Goal: Communication & Community: Share content

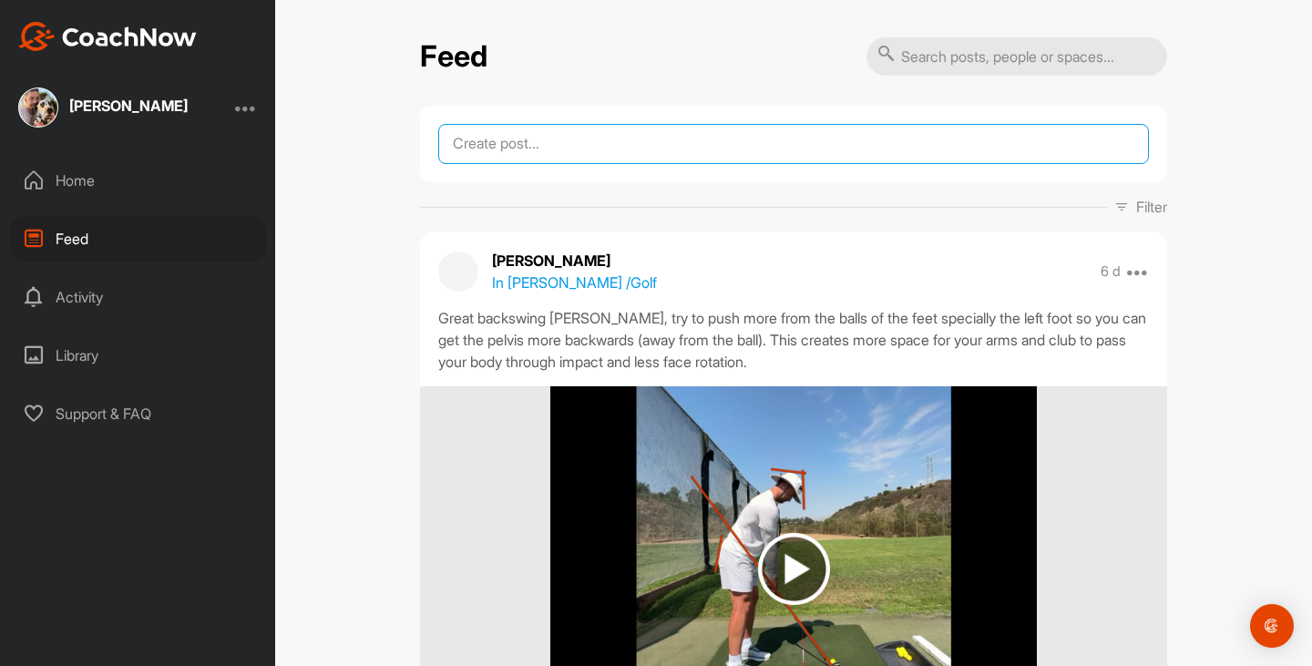
click at [799, 139] on textarea at bounding box center [793, 144] width 711 height 40
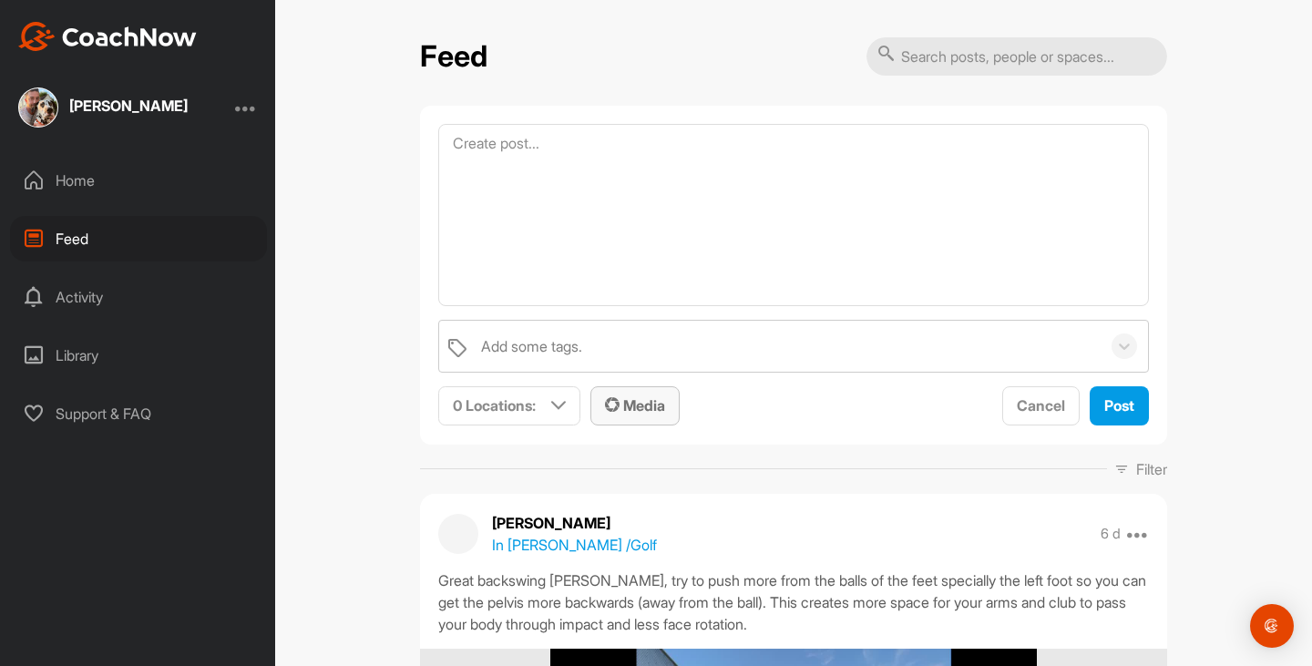
click at [672, 410] on button "Media" at bounding box center [635, 405] width 89 height 39
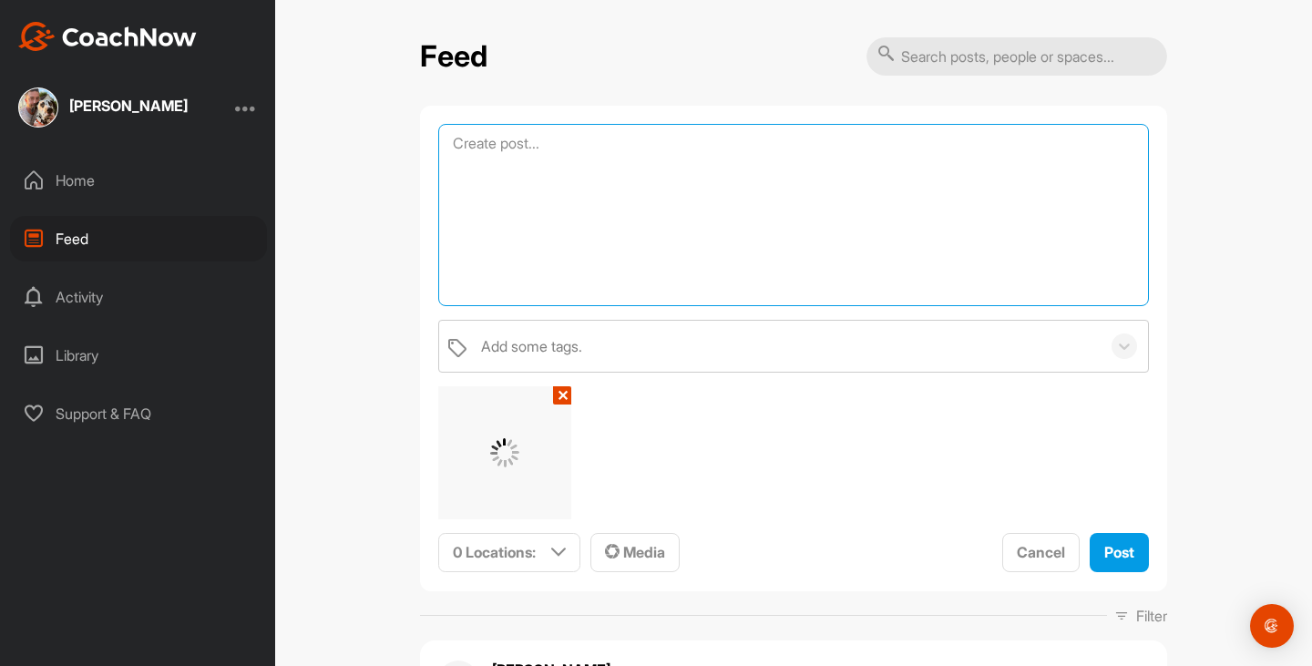
click at [642, 187] on textarea at bounding box center [793, 215] width 711 height 182
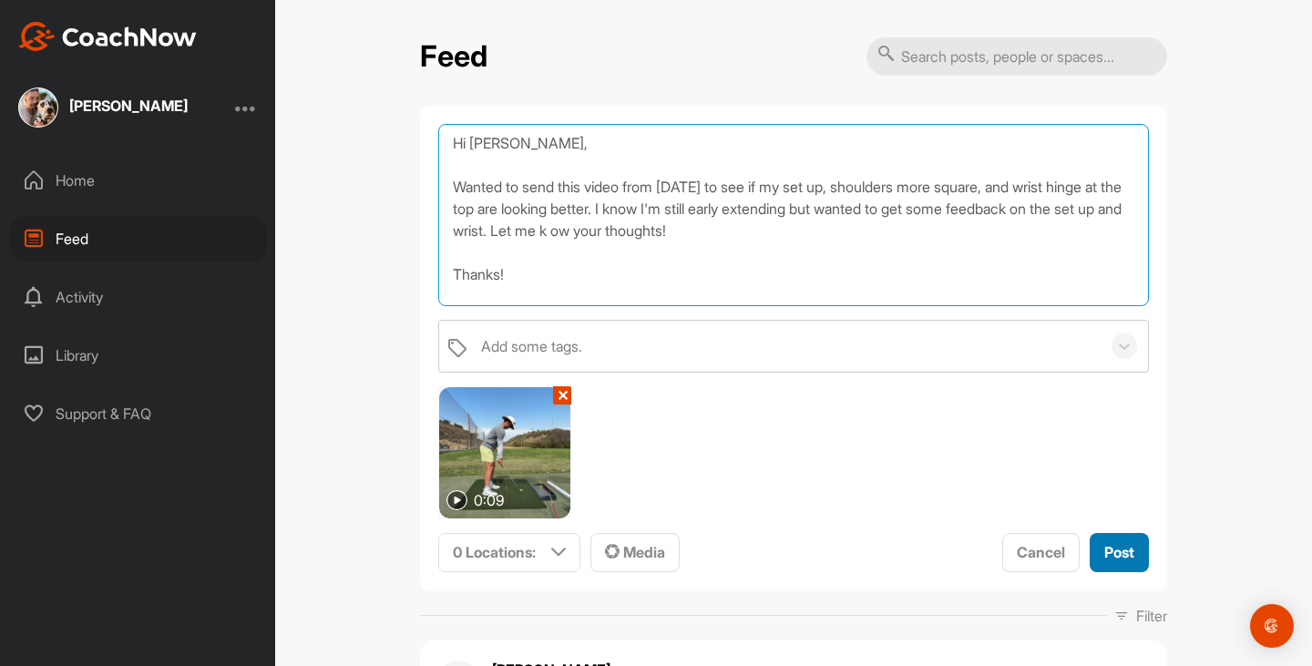
type textarea "Hi [PERSON_NAME], Wanted to send this video from [DATE] to see if my set up, sh…"
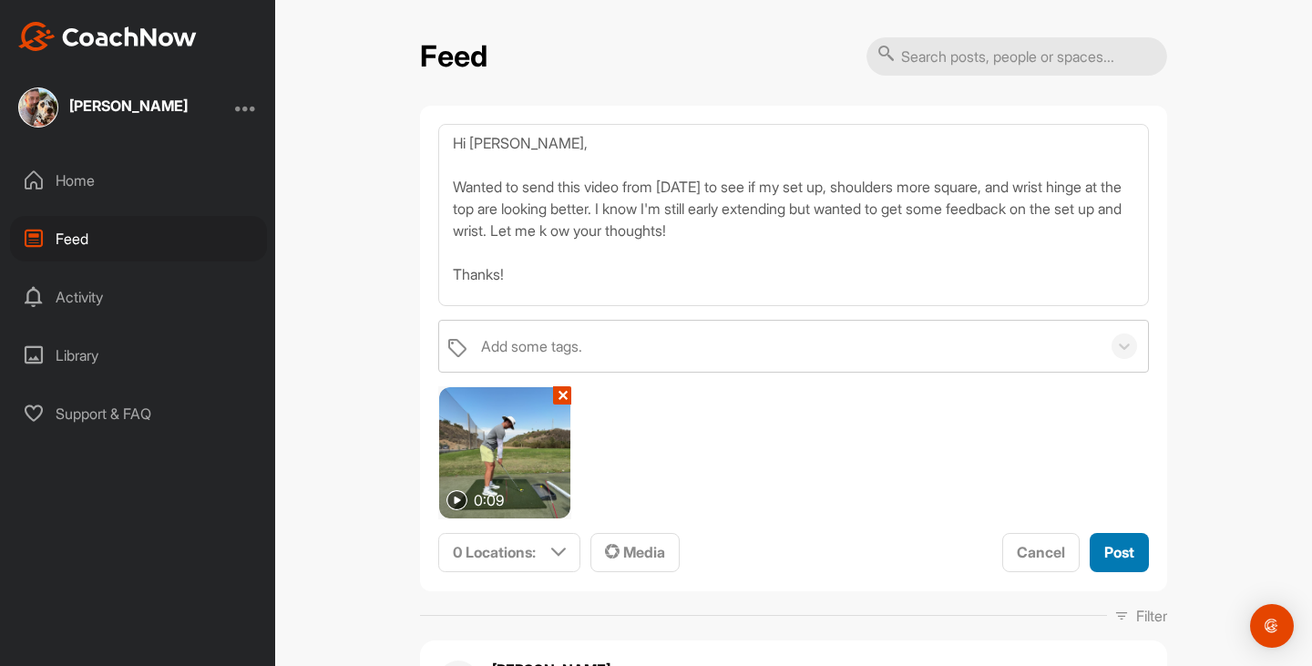
click at [1129, 557] on span "Post" at bounding box center [1120, 552] width 30 height 18
click at [536, 550] on p "0 Locations :" at bounding box center [494, 552] width 83 height 22
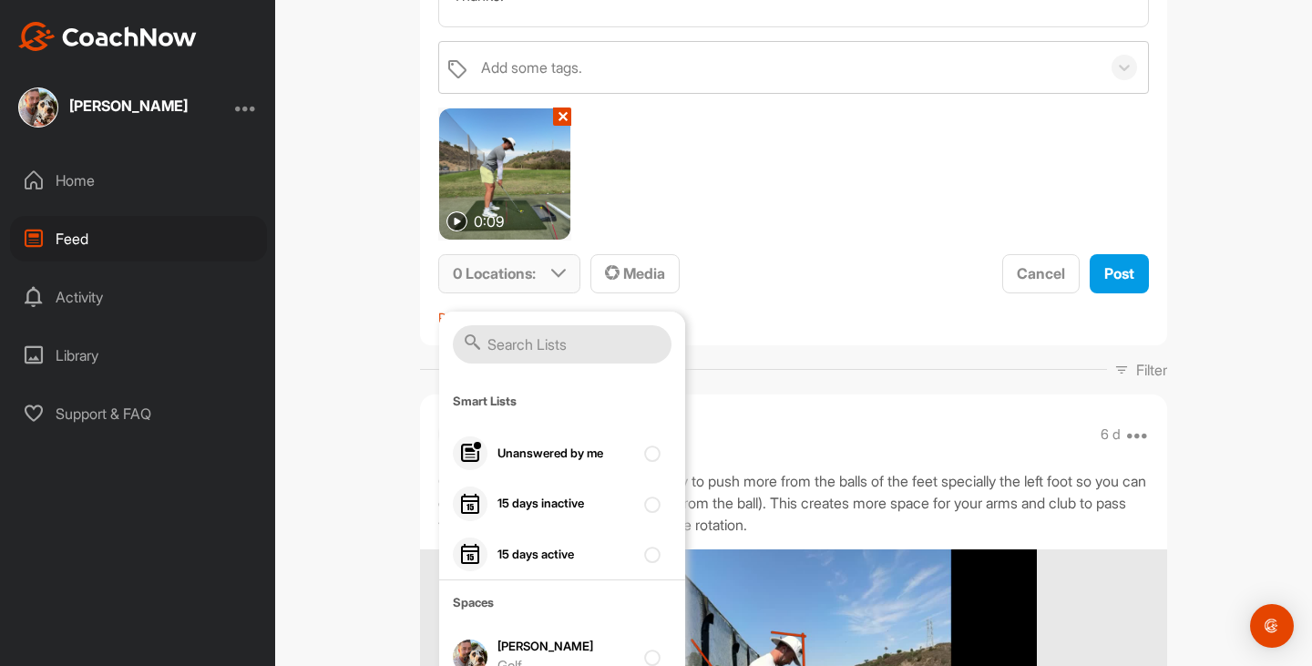
scroll to position [283, 0]
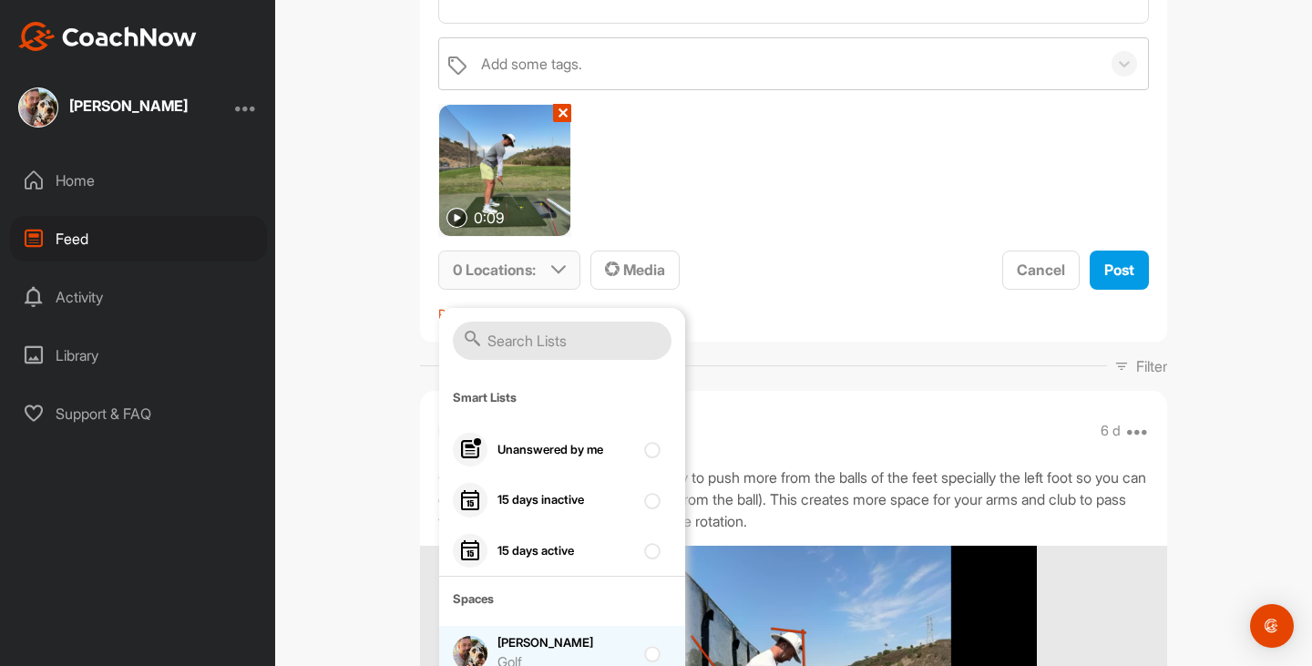
click at [550, 642] on div "[PERSON_NAME] Golf" at bounding box center [566, 653] width 137 height 38
checkbox input "true"
click at [1120, 262] on span "Post" at bounding box center [1120, 270] width 30 height 18
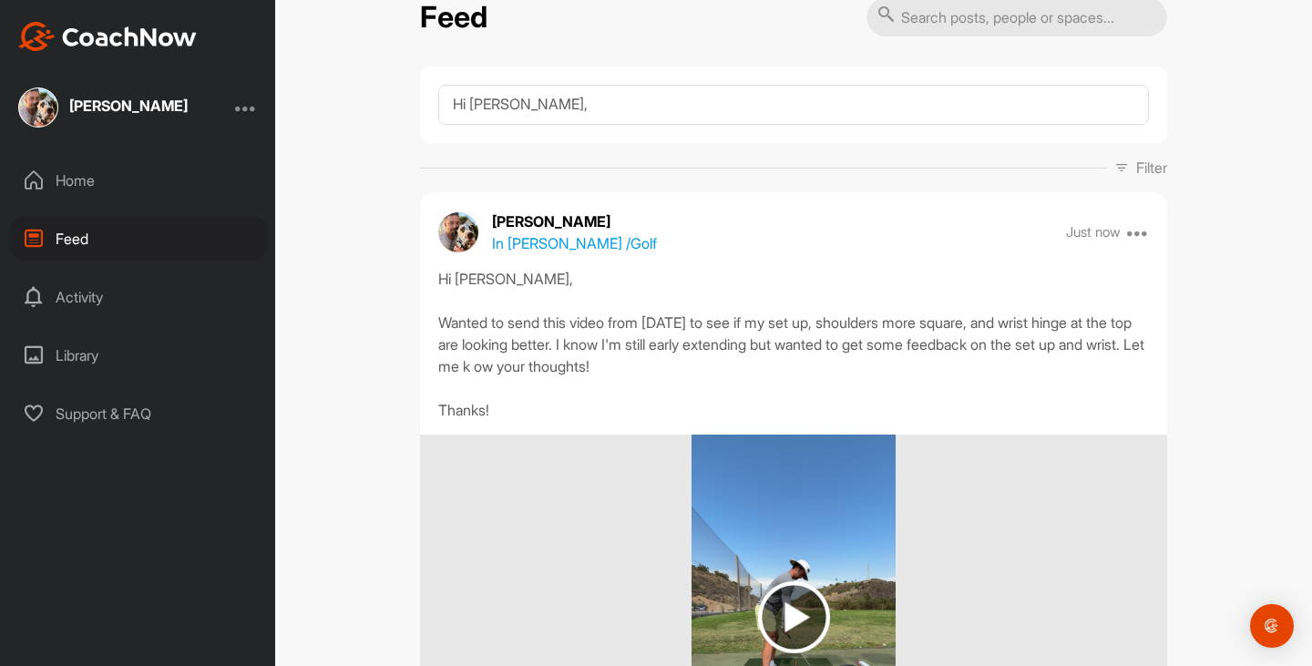
scroll to position [0, 0]
